Goal: Task Accomplishment & Management: Manage account settings

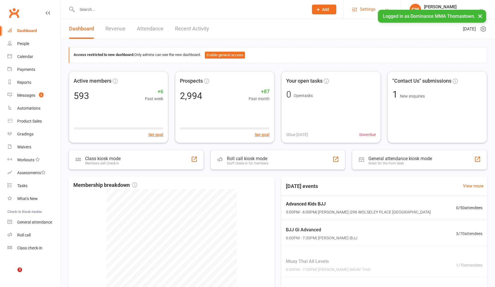
click at [370, 9] on span "Settings" at bounding box center [368, 9] width 16 height 13
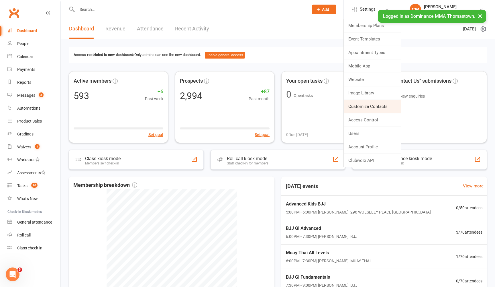
click at [367, 101] on link "Customize Contacts" at bounding box center [372, 106] width 57 height 13
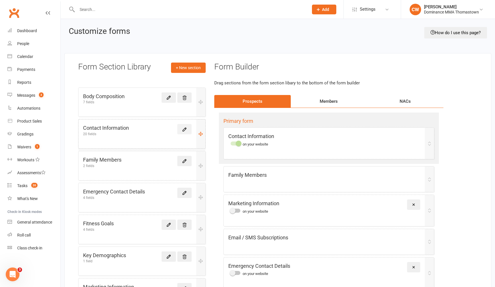
click at [186, 130] on icon at bounding box center [184, 129] width 5 height 5
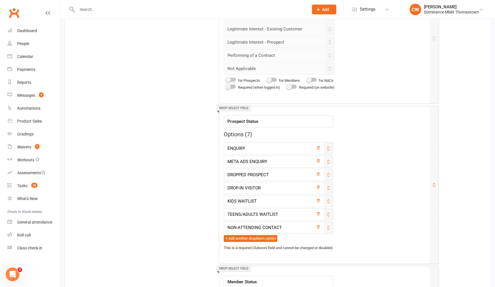
scroll to position [804, 0]
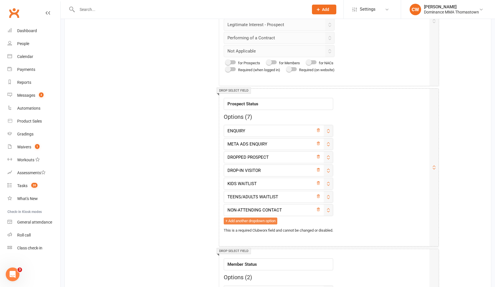
click at [259, 219] on button "+ Add another dropdown option" at bounding box center [251, 220] width 54 height 7
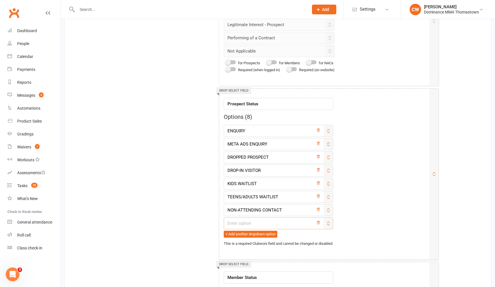
click at [265, 223] on input "text" at bounding box center [278, 223] width 109 height 12
type input "WEBSITE ENQUIRY"
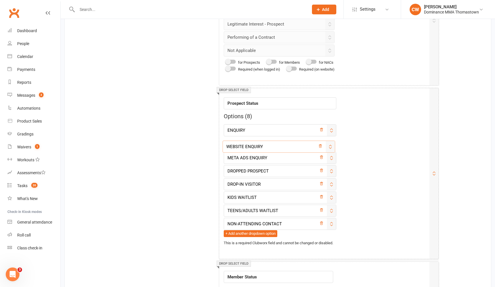
drag, startPoint x: 332, startPoint y: 222, endPoint x: 329, endPoint y: 144, distance: 78.3
click at [330, 144] on div "Number field Field label Id This is a required Clubworx field and cannot be cha…" at bounding box center [328, 14] width 229 height 1336
type input "WEBSITE ENQUIRY"
type input "META ADS ENQUIRY"
type input "DROPPED PROSPECT"
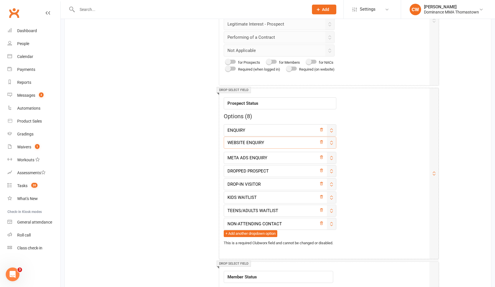
type input "DROP-IN VISITOR"
type input "KIDS WAITLIST"
type input "TEENS/ADULTS WAITLIST"
type input "NON-ATTENDING CONTACT"
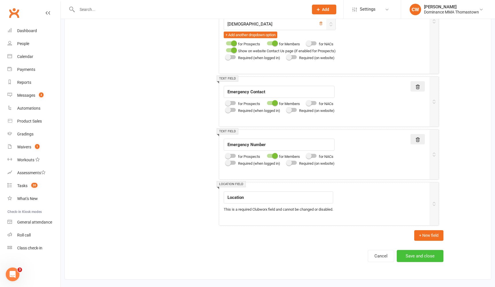
scroll to position [1255, 0]
click at [419, 253] on button "Save and close" at bounding box center [420, 256] width 47 height 12
